Goal: Check status

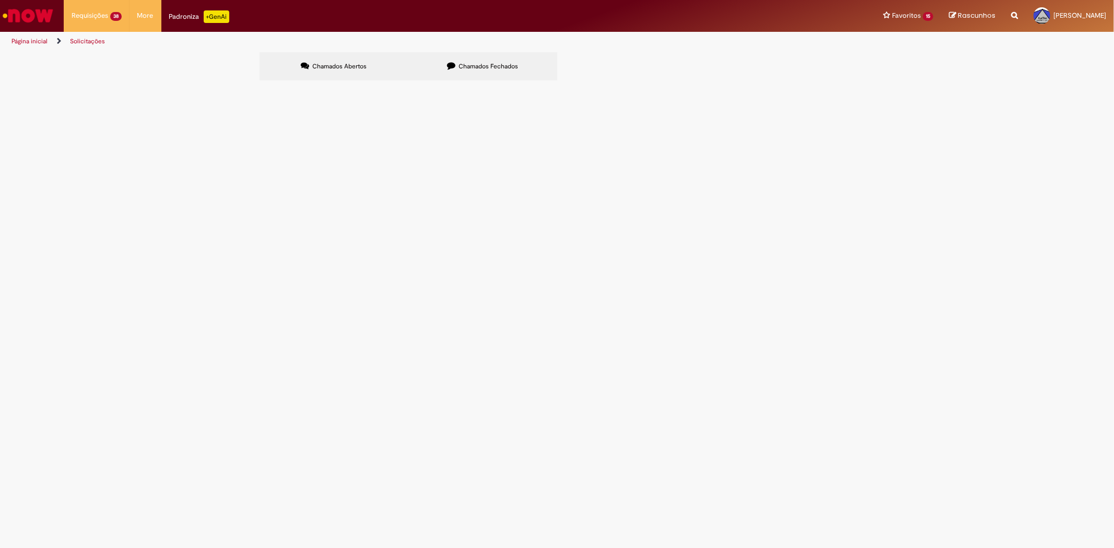
click at [416, 62] on label "Chamados Fechados" at bounding box center [482, 66] width 149 height 28
click at [0, 0] on input "Pesquisar" at bounding box center [0, 0] width 0 height 0
type input "******"
click at [0, 0] on span "Pesquisar" at bounding box center [0, 0] width 0 height 0
